Goal: Task Accomplishment & Management: Use online tool/utility

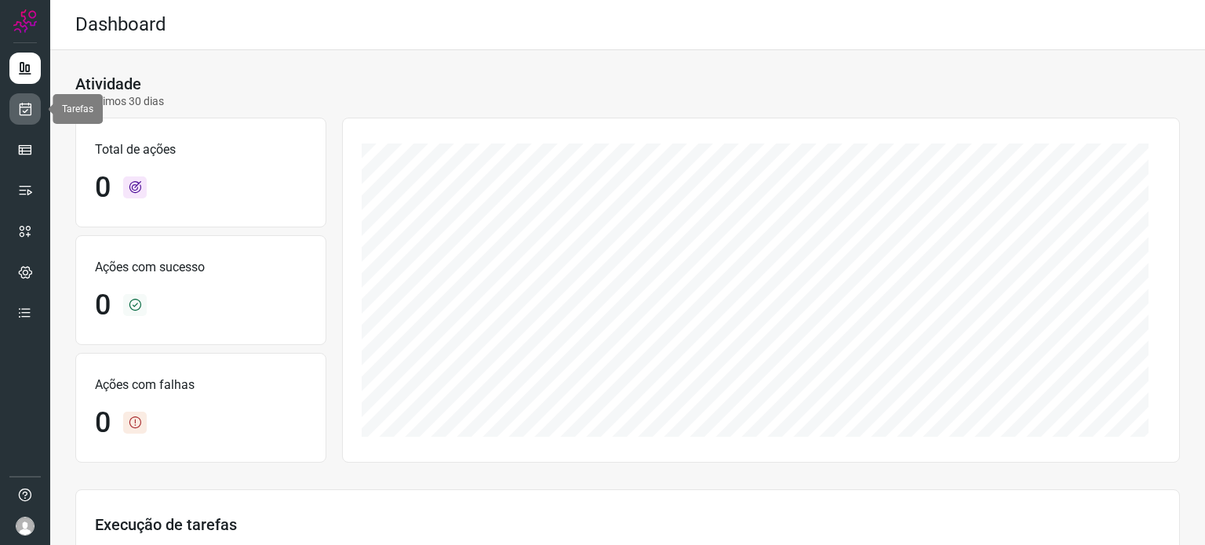
click at [31, 106] on icon at bounding box center [25, 109] width 16 height 16
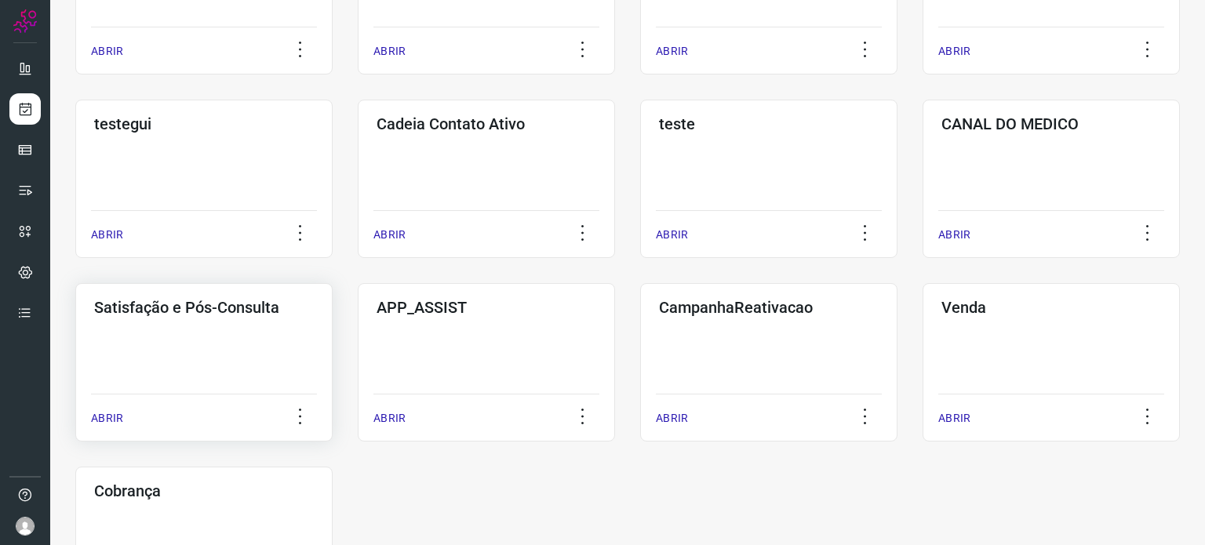
click at [239, 354] on div "Satisfação e Pós-Consulta ABRIR" at bounding box center [203, 362] width 257 height 159
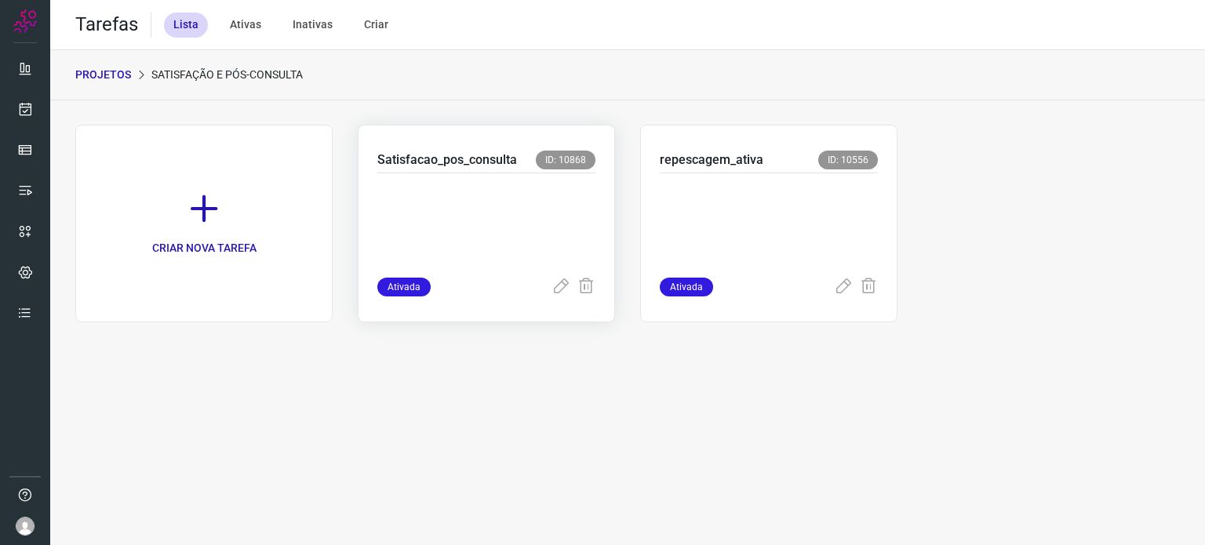
click at [453, 218] on p at bounding box center [486, 222] width 218 height 78
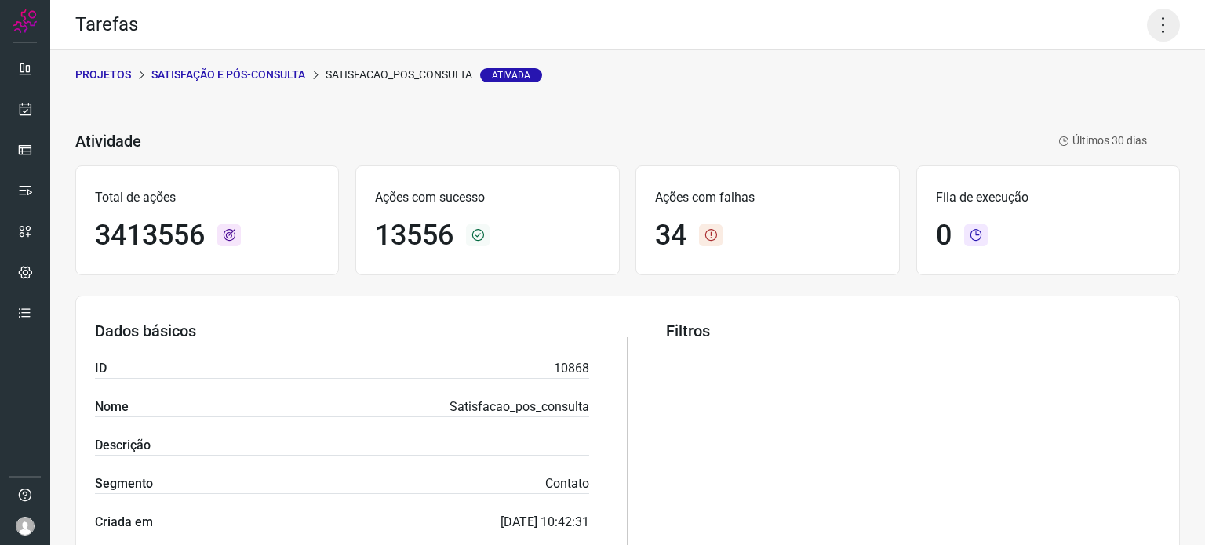
click at [1149, 28] on icon at bounding box center [1163, 25] width 33 height 33
click at [1074, 99] on li "Executar" at bounding box center [1096, 102] width 143 height 25
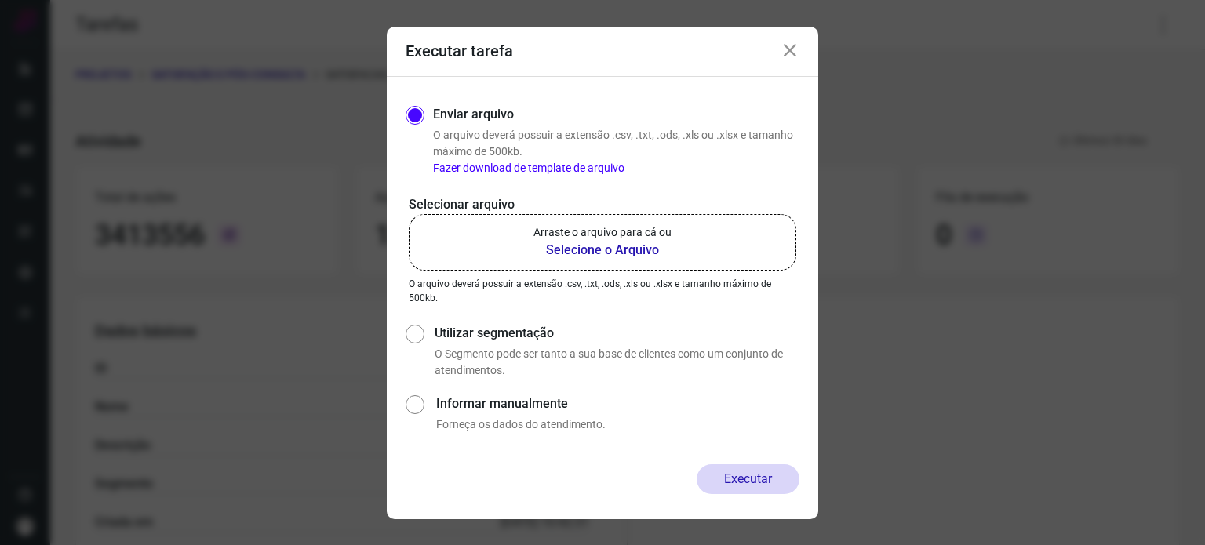
click at [538, 244] on b "Selecione o Arquivo" at bounding box center [603, 250] width 138 height 19
click at [0, 0] on input "Arraste o arquivo para cá ou Selecione o Arquivo" at bounding box center [0, 0] width 0 height 0
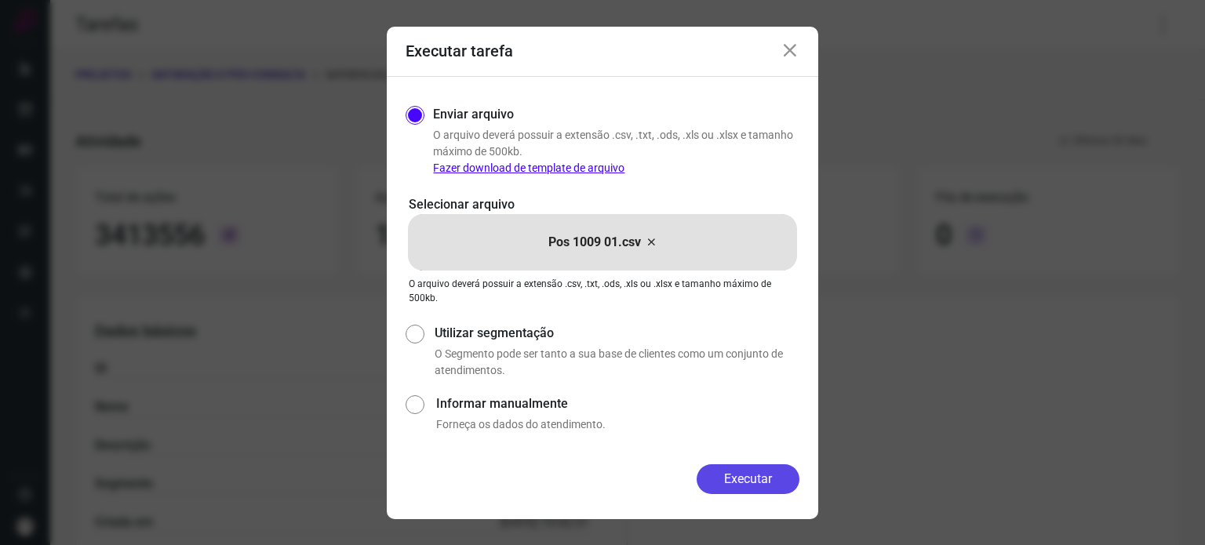
click at [759, 483] on button "Executar" at bounding box center [748, 480] width 103 height 30
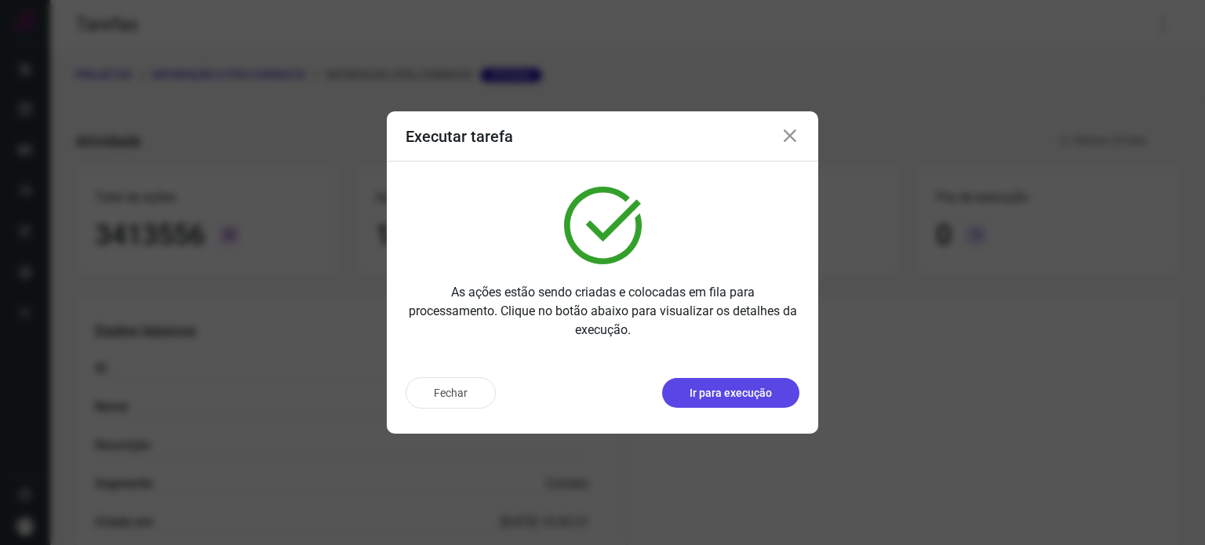
click at [753, 399] on p "Ir para execução" at bounding box center [731, 393] width 82 height 16
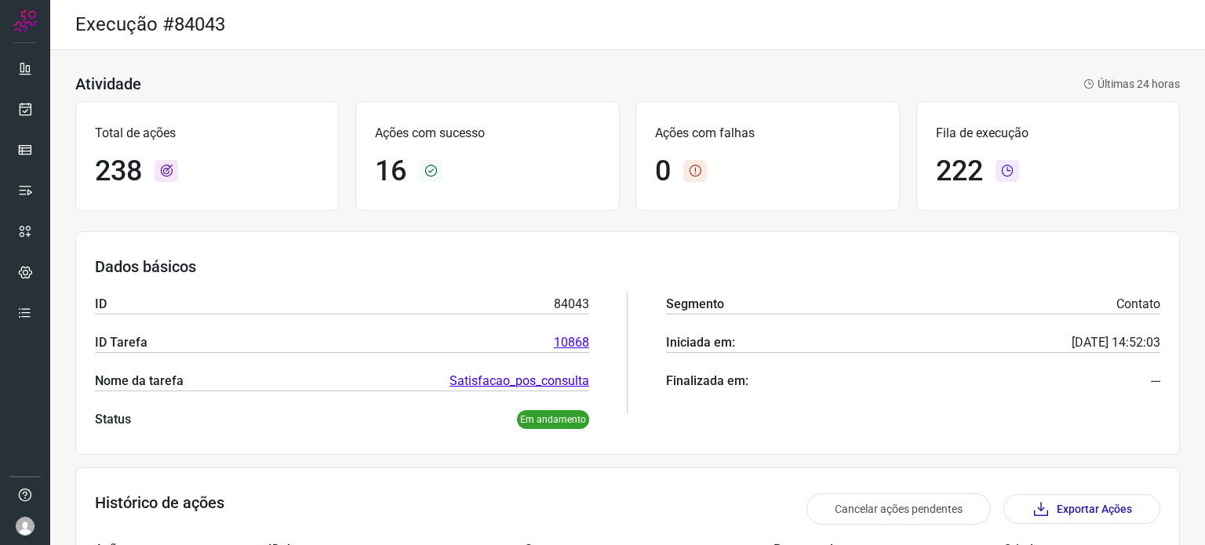
click at [528, 27] on div "Execução #84043" at bounding box center [627, 25] width 1155 height 50
click at [531, 90] on div "Atividade Últimas 24 horas" at bounding box center [627, 84] width 1105 height 19
click at [527, 92] on div "Atividade Últimas 24 horas" at bounding box center [627, 84] width 1105 height 19
